Goal: Check status: Check status

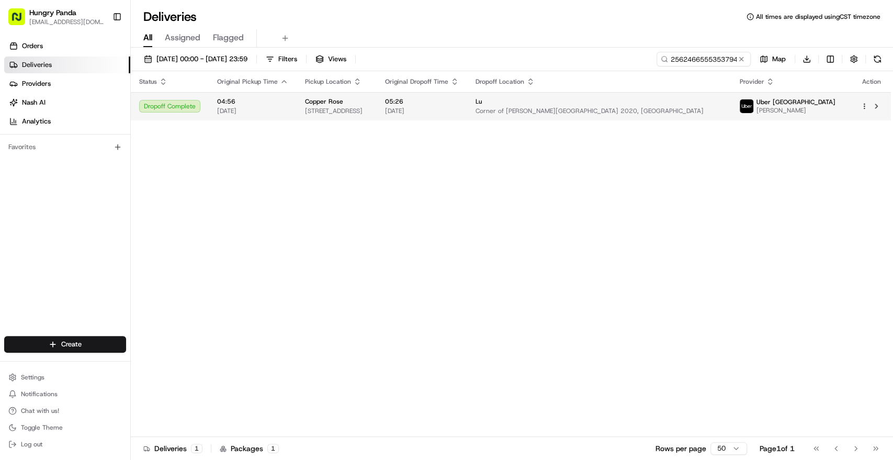
click at [268, 104] on span "04:56" at bounding box center [252, 101] width 71 height 8
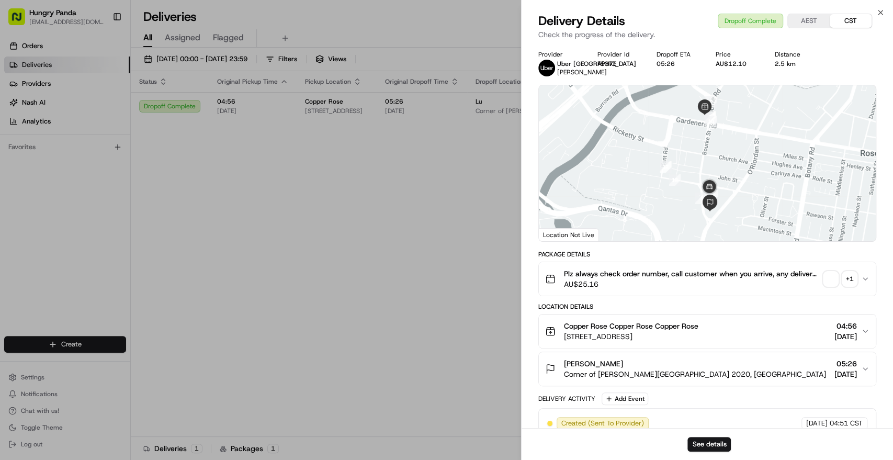
click at [831, 274] on span "button" at bounding box center [830, 278] width 15 height 15
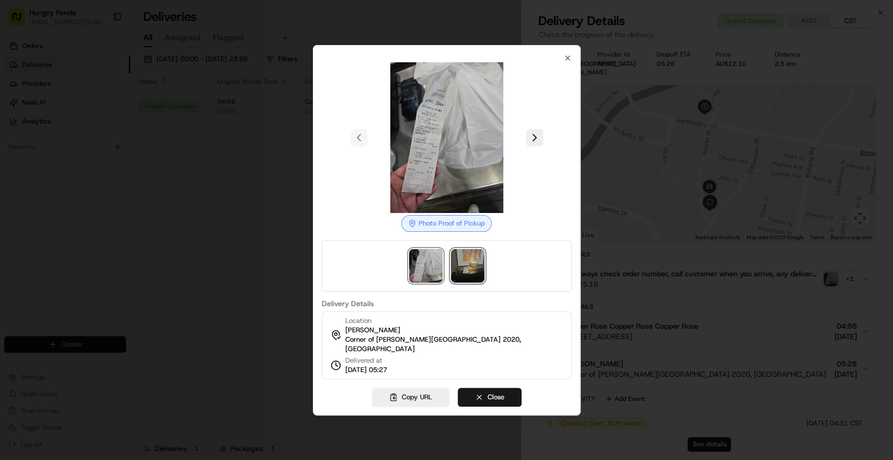
click at [460, 253] on img at bounding box center [467, 265] width 33 height 33
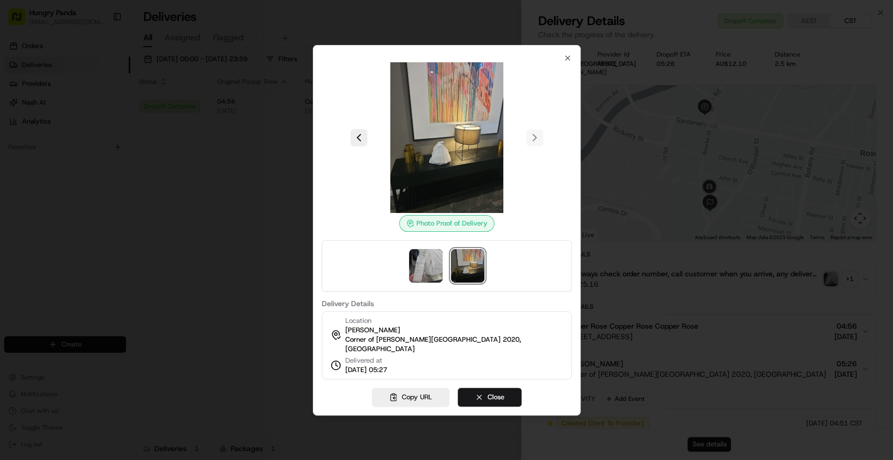
click at [301, 121] on div at bounding box center [446, 230] width 893 height 460
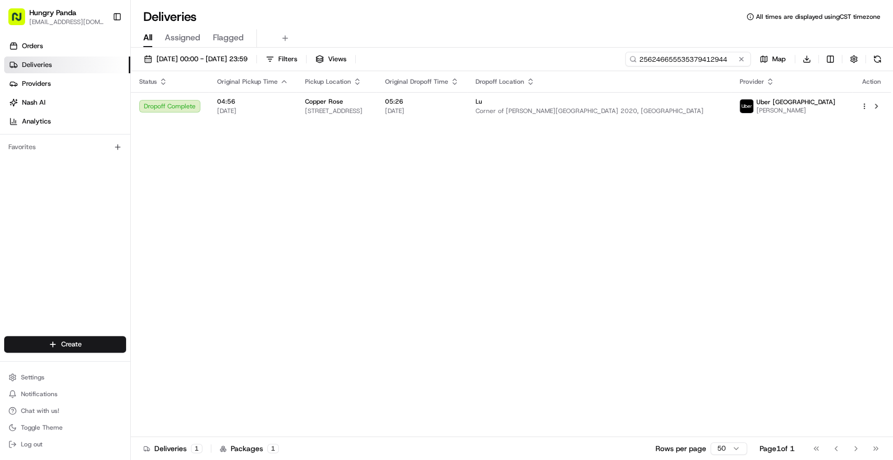
click at [711, 53] on input "256246655535379412944" at bounding box center [687, 59] width 125 height 15
paste input "1361485345859778121048"
type input "1361485345859778121048"
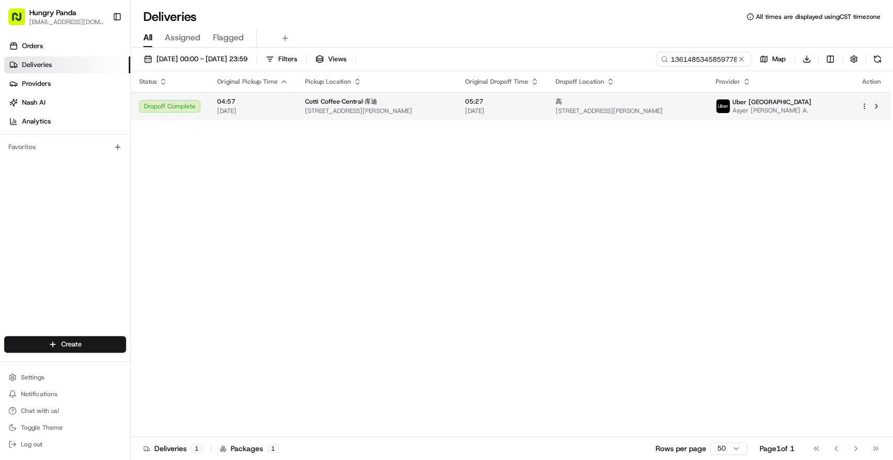
click at [444, 105] on div "Cotti Coffee·Central·库迪" at bounding box center [376, 101] width 143 height 8
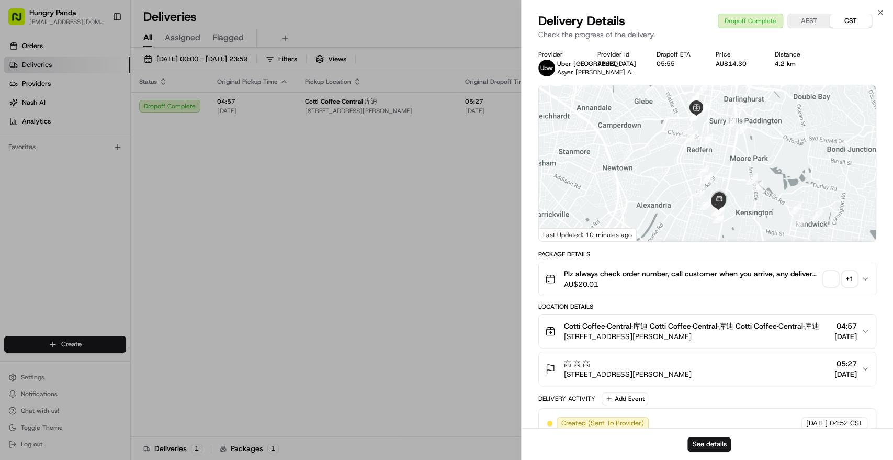
click at [834, 286] on span "button" at bounding box center [830, 278] width 15 height 15
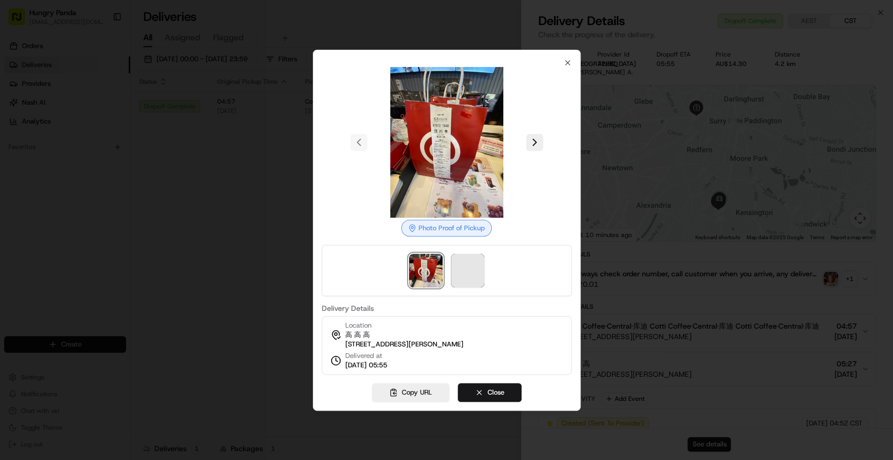
click at [447, 268] on div at bounding box center [446, 270] width 250 height 51
click at [471, 265] on span at bounding box center [467, 270] width 33 height 33
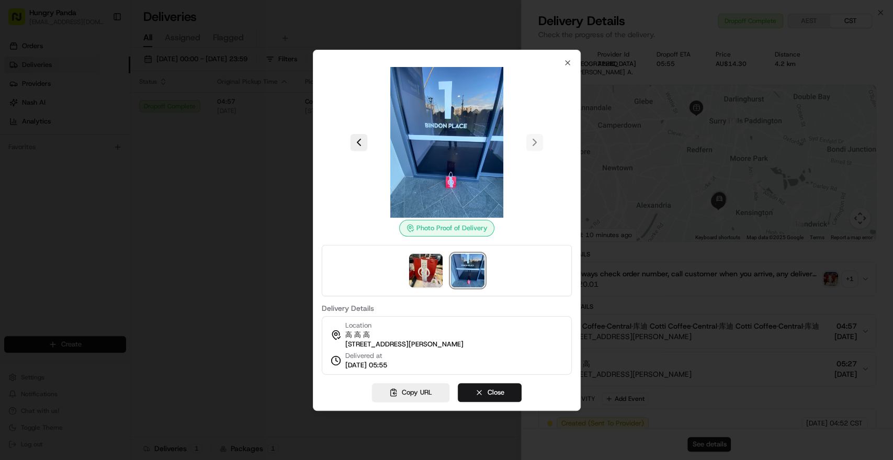
drag, startPoint x: 161, startPoint y: 167, endPoint x: 153, endPoint y: 132, distance: 36.3
click at [160, 166] on div at bounding box center [446, 230] width 893 height 460
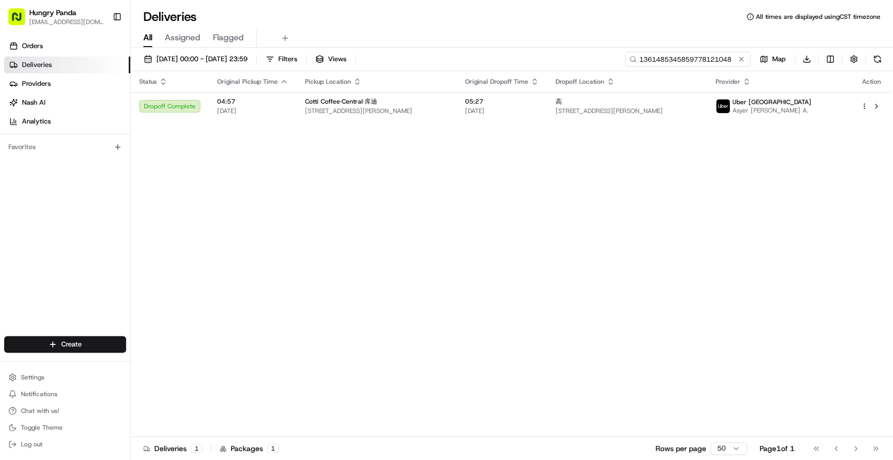
click at [680, 62] on input "1361485345859778121048" at bounding box center [687, 59] width 125 height 15
paste input "3266499425851713251060"
type input "3266499425851713251060"
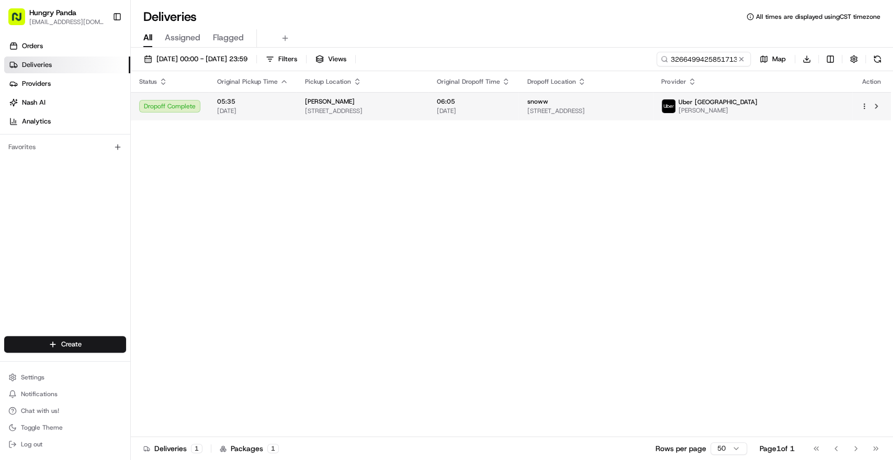
click at [510, 112] on span "[DATE]" at bounding box center [473, 111] width 74 height 8
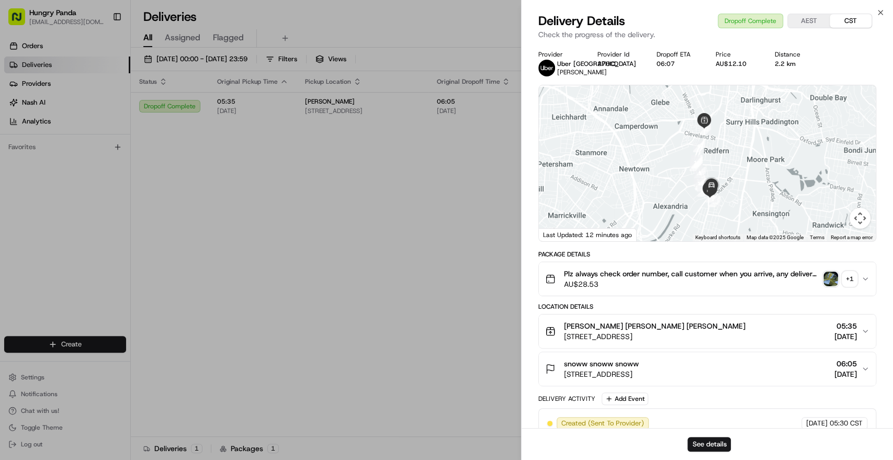
click at [832, 272] on img "button" at bounding box center [830, 278] width 15 height 15
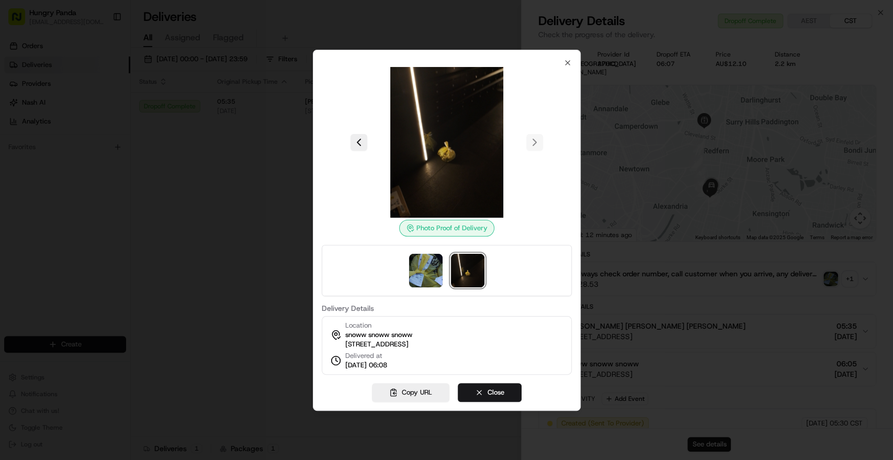
click at [228, 111] on div at bounding box center [446, 230] width 893 height 460
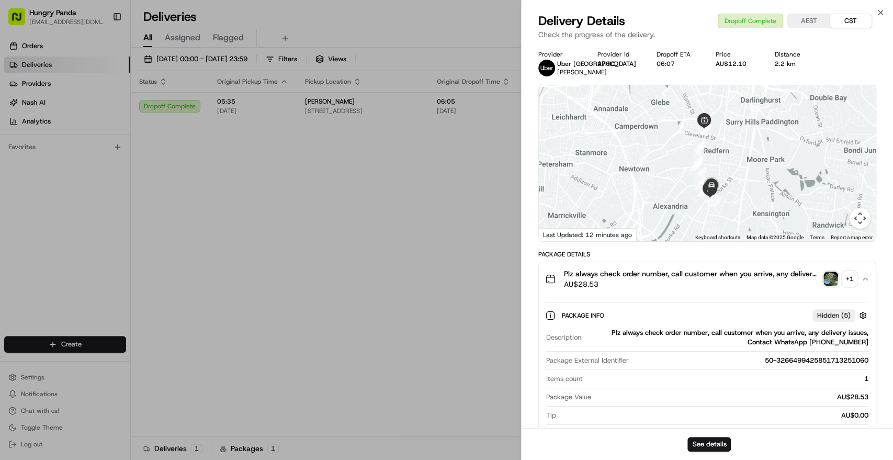
drag, startPoint x: 489, startPoint y: 81, endPoint x: 598, endPoint y: 73, distance: 109.0
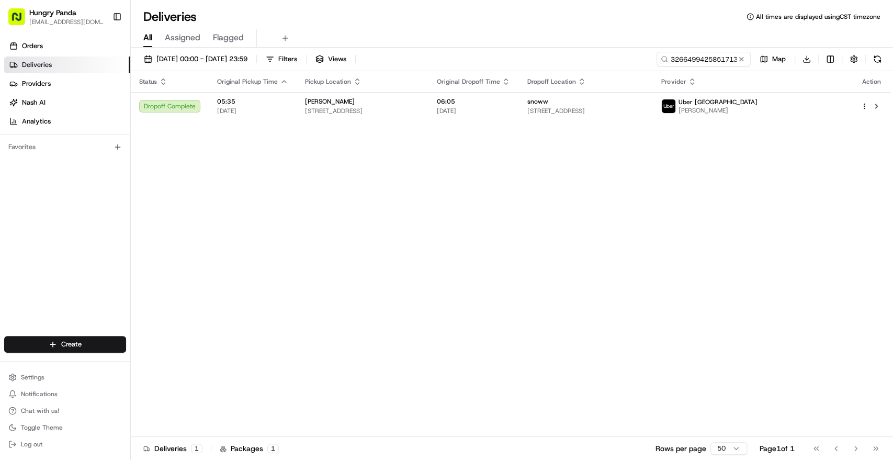
click at [686, 66] on div "[DATE] 00:00 - [DATE] 23:59 Filters Views 3266499425851713251060 Map Download" at bounding box center [512, 61] width 762 height 19
click at [687, 65] on input "3266499425851713251060" at bounding box center [687, 59] width 125 height 15
paste input "4360440745352746141968"
type input "4360440745352746141968"
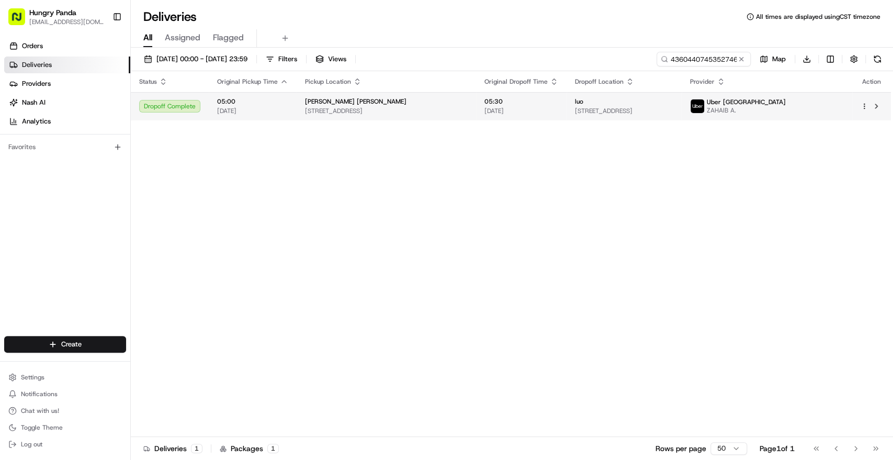
click at [535, 103] on span "05:30" at bounding box center [521, 101] width 74 height 8
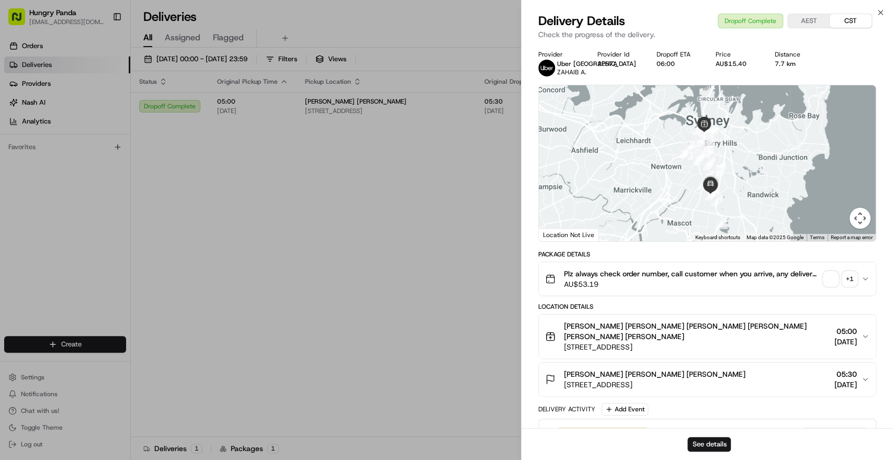
click at [832, 283] on span "button" at bounding box center [830, 278] width 15 height 15
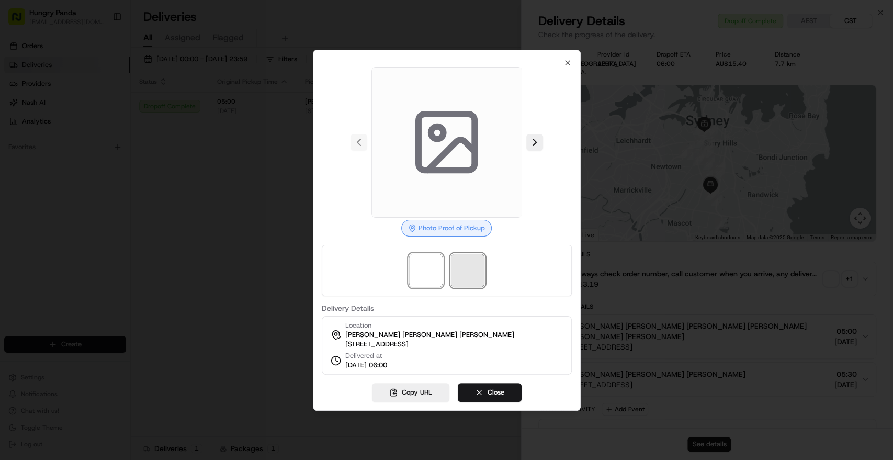
click at [471, 267] on span at bounding box center [467, 270] width 33 height 33
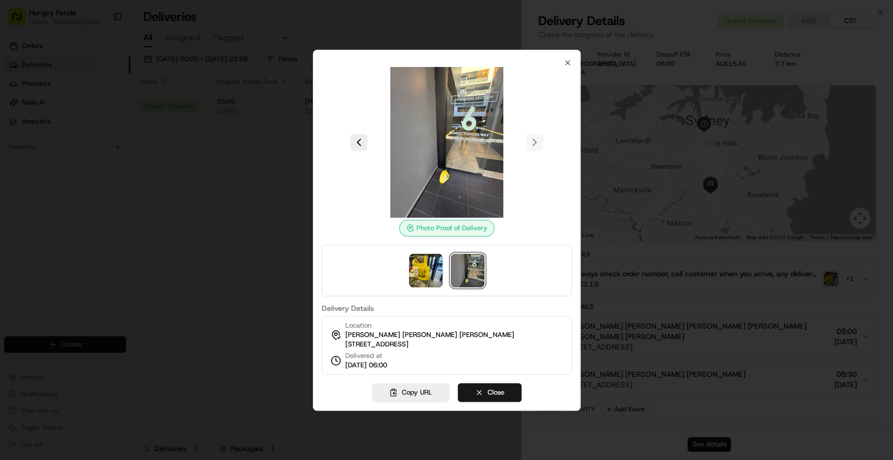
drag, startPoint x: 213, startPoint y: 187, endPoint x: 218, endPoint y: 193, distance: 7.8
click at [213, 187] on div at bounding box center [446, 230] width 893 height 460
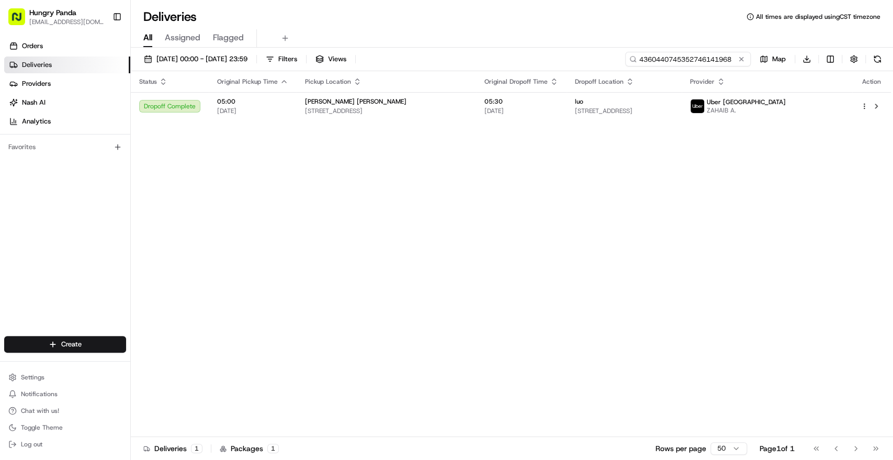
drag, startPoint x: 721, startPoint y: 56, endPoint x: 611, endPoint y: 85, distance: 113.6
click at [796, 61] on div "4360440745352746141968 Map Download" at bounding box center [754, 59] width 259 height 15
click at [699, 58] on input "4360440745352746141968" at bounding box center [687, 59] width 125 height 15
paste input "4664999352517024569"
type input "446649993525170245698"
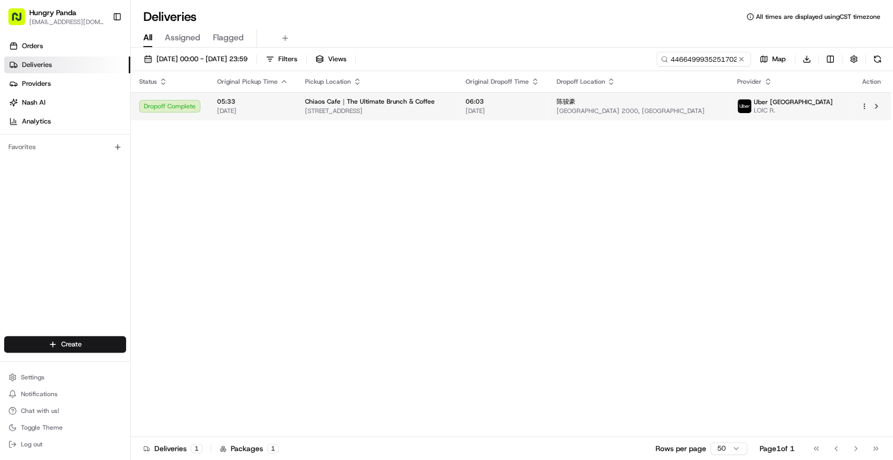
click at [457, 104] on td "Chiaos Cafe｜The Ultimate Brunch & Coffee [STREET_ADDRESS]" at bounding box center [376, 106] width 161 height 28
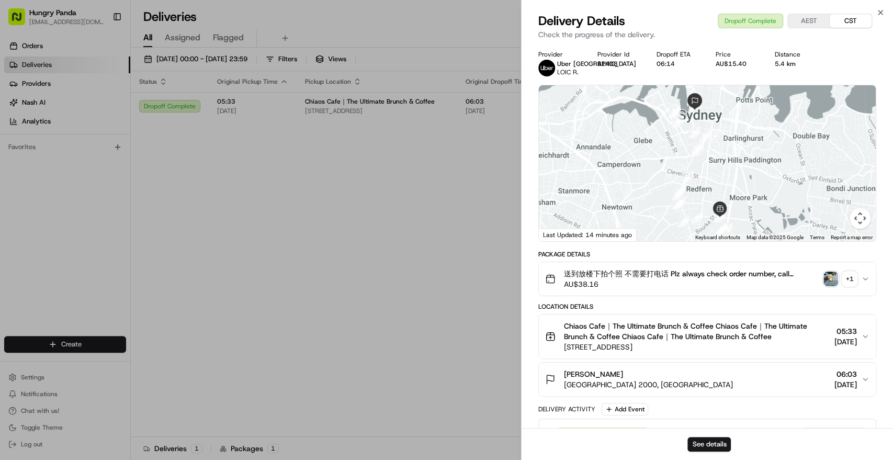
click at [832, 278] on img "button" at bounding box center [830, 278] width 15 height 15
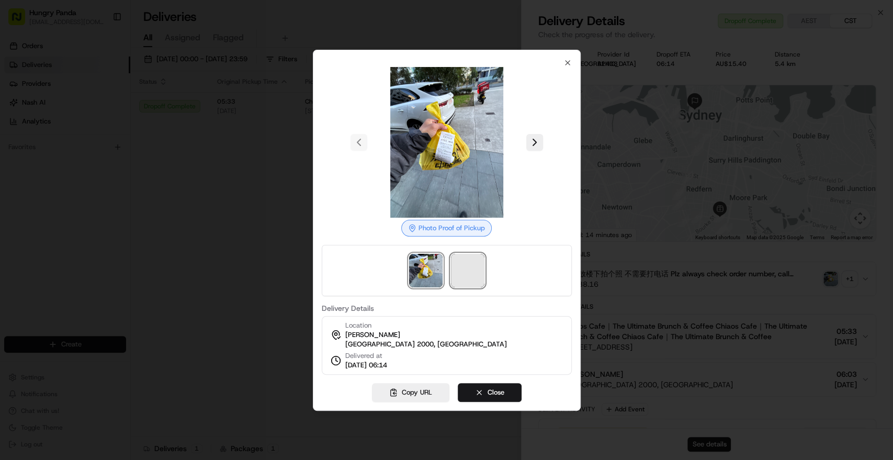
click at [466, 275] on span at bounding box center [467, 270] width 33 height 33
